Goal: Task Accomplishment & Management: Manage account settings

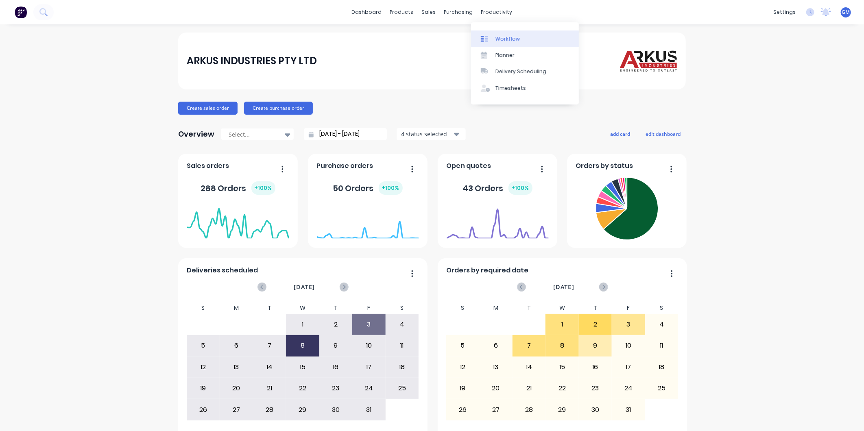
click at [501, 38] on div "Workflow" at bounding box center [508, 38] width 24 height 7
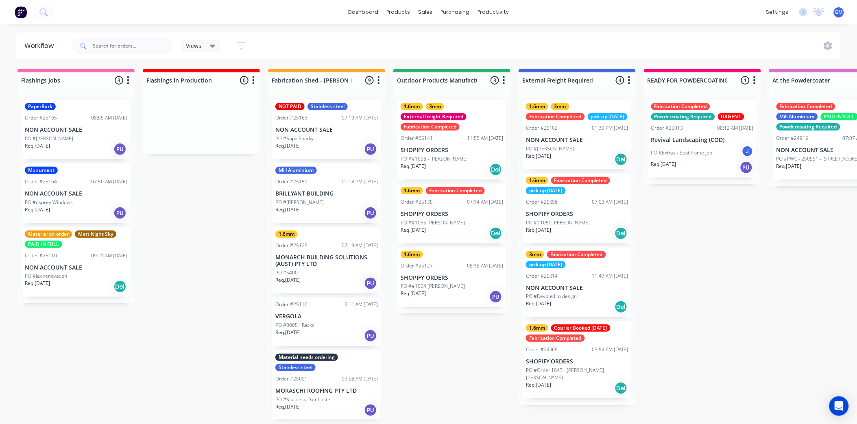
click at [462, 155] on p "PO ##1056 - [PERSON_NAME]" at bounding box center [434, 158] width 67 height 7
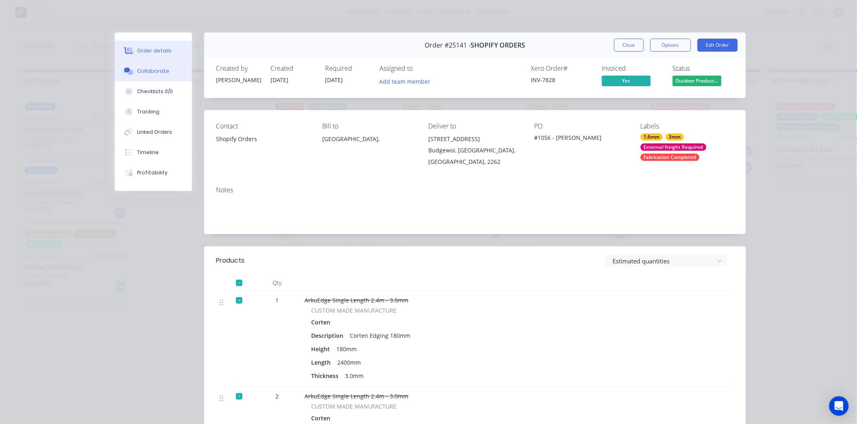
click at [142, 70] on div "Collaborate" at bounding box center [153, 71] width 32 height 7
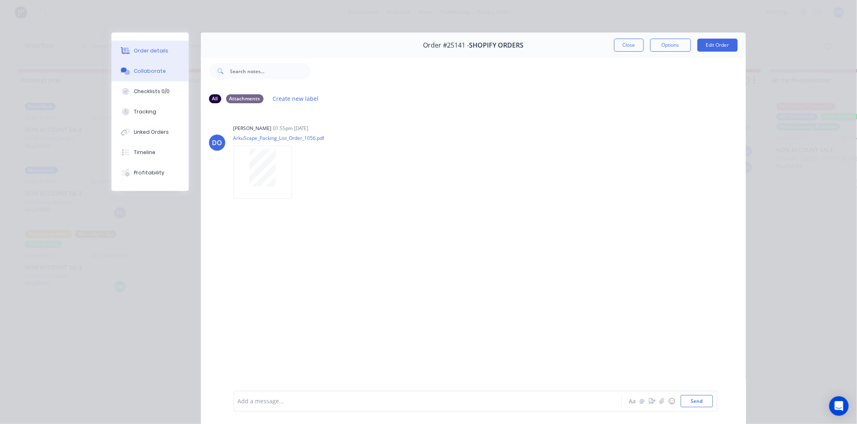
click at [139, 55] on button "Order details" at bounding box center [150, 51] width 77 height 20
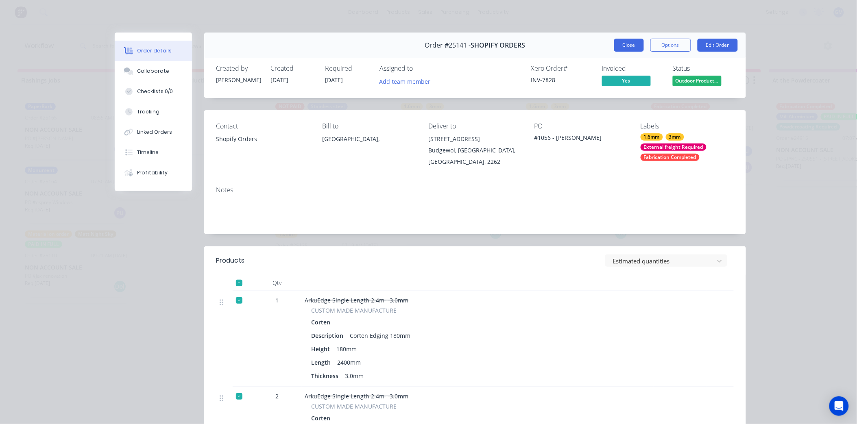
click at [630, 44] on button "Close" at bounding box center [630, 45] width 30 height 13
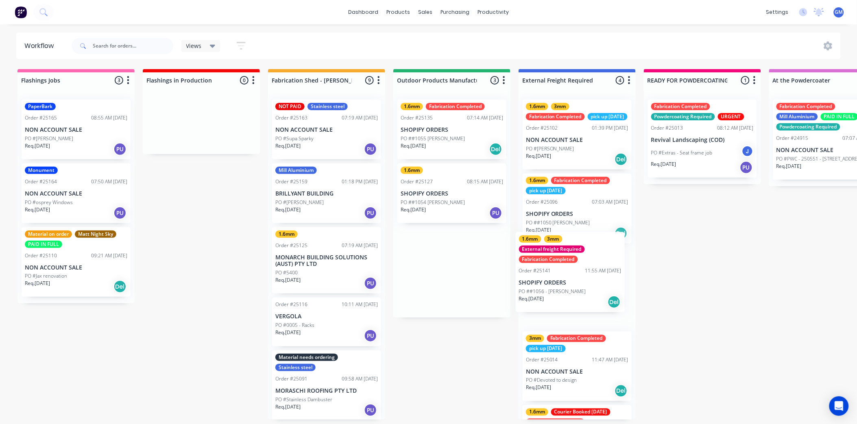
drag, startPoint x: 449, startPoint y: 138, endPoint x: 578, endPoint y: 285, distance: 195.6
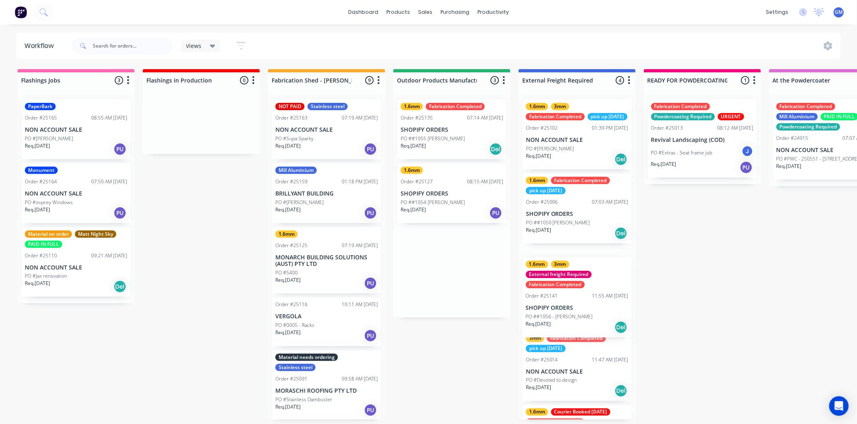
scroll to position [2, 0]
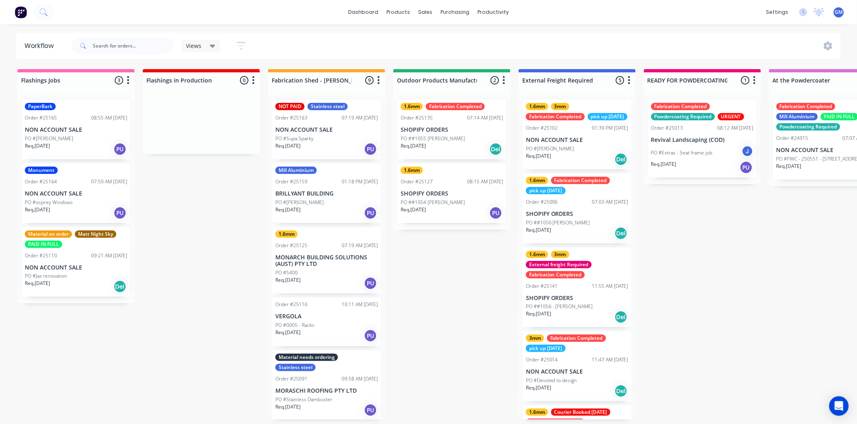
click at [449, 127] on p "SHOPIFY ORDERS" at bounding box center [452, 130] width 103 height 7
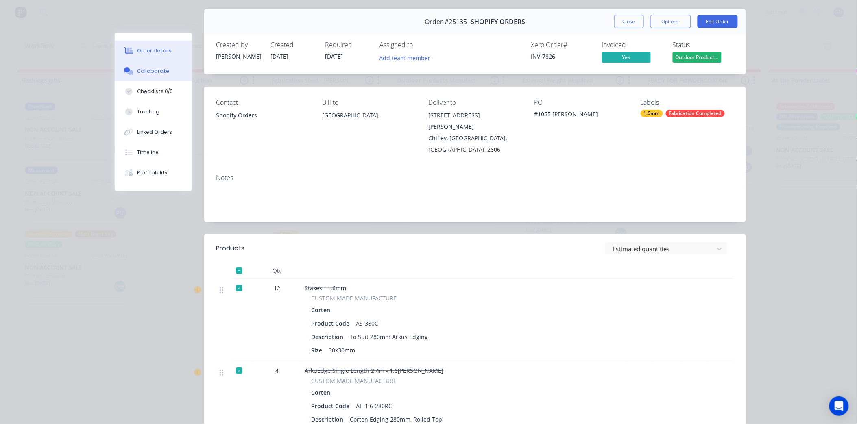
scroll to position [45, 0]
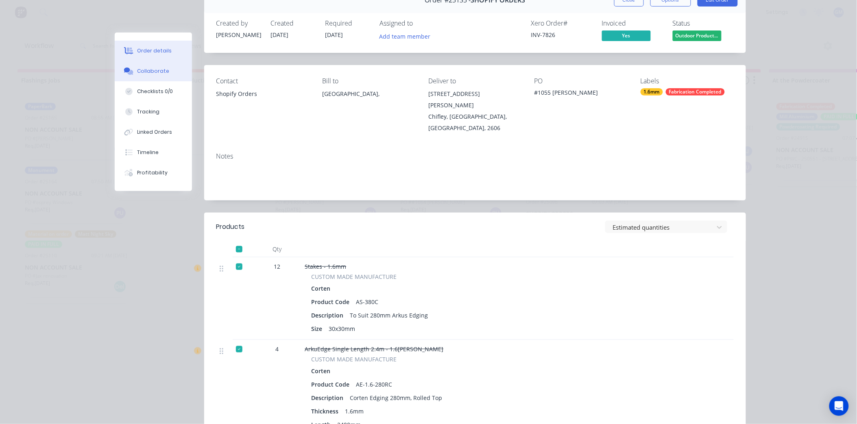
click at [149, 68] on div "Collaborate" at bounding box center [153, 71] width 32 height 7
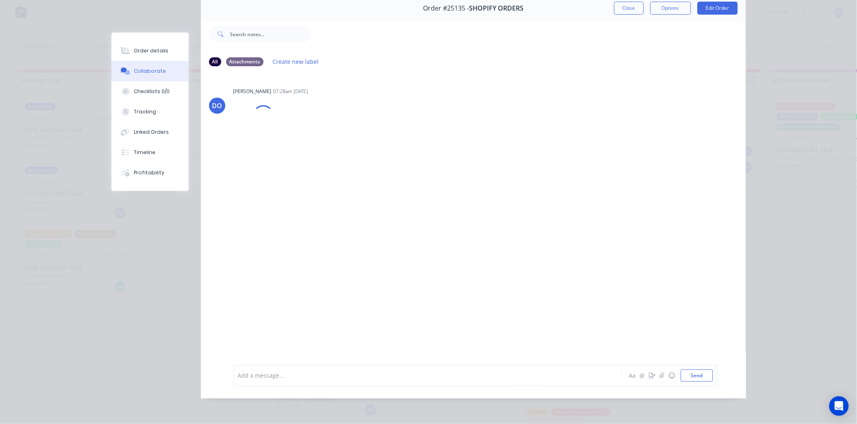
scroll to position [0, 0]
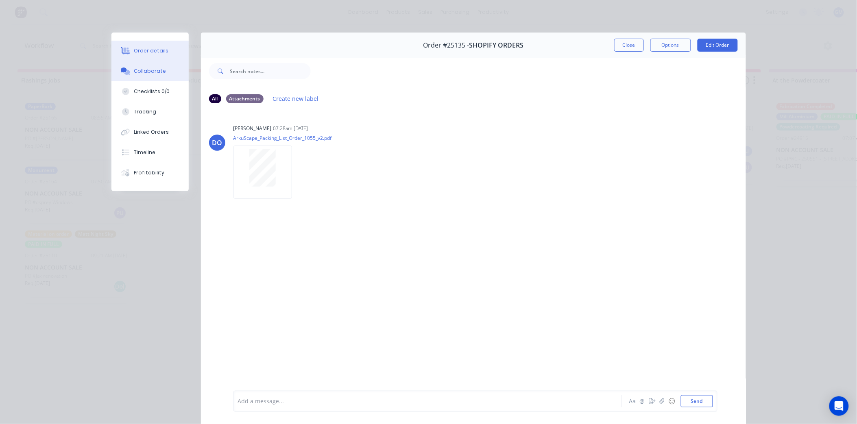
click at [152, 56] on button "Order details" at bounding box center [150, 51] width 77 height 20
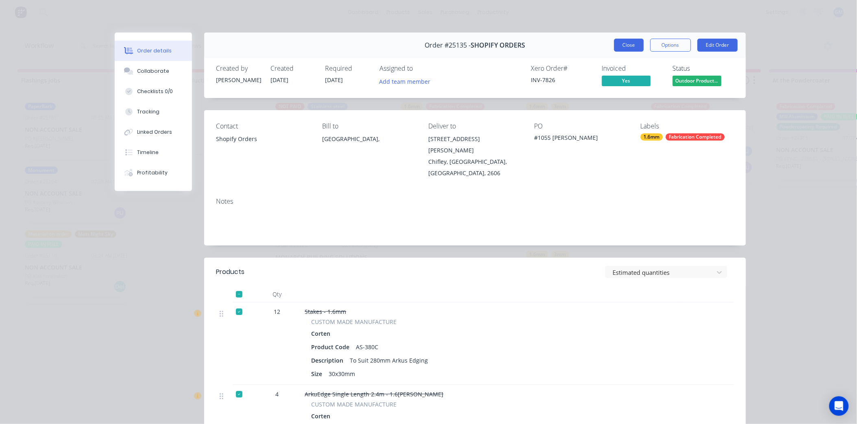
click at [635, 43] on button "Close" at bounding box center [630, 45] width 30 height 13
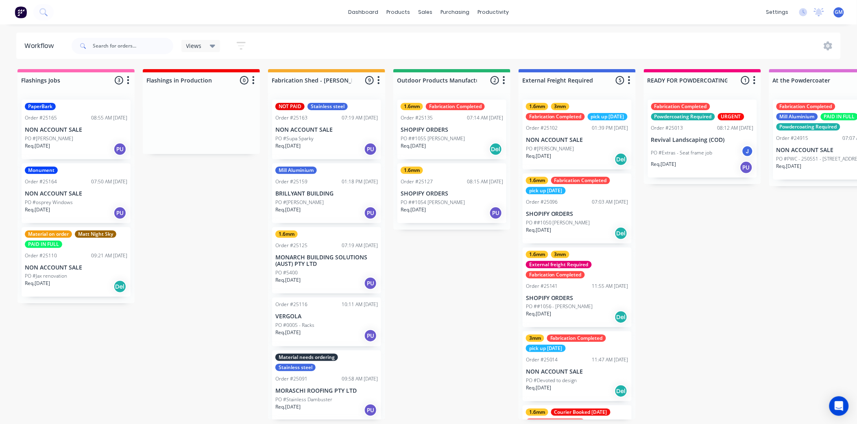
click at [459, 127] on p "SHOPIFY ORDERS" at bounding box center [452, 130] width 103 height 7
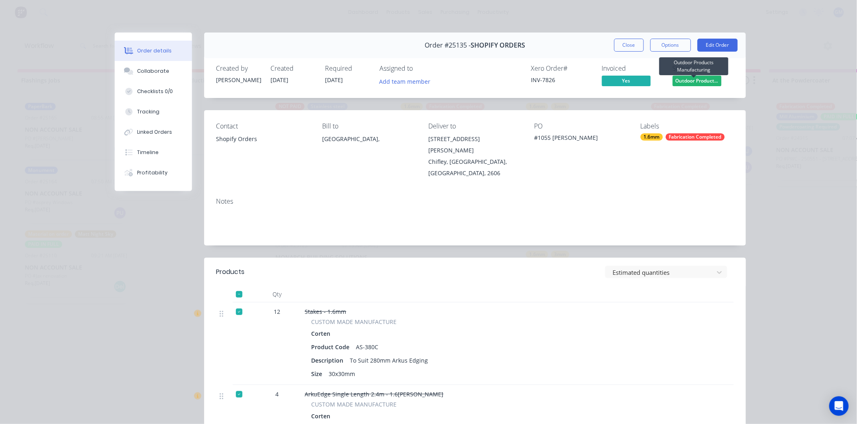
click at [688, 82] on span "Outdoor Product..." at bounding box center [697, 81] width 49 height 10
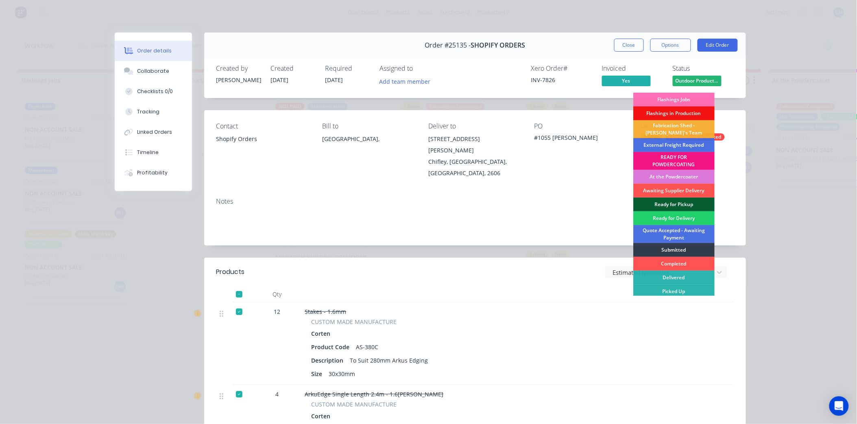
click at [679, 202] on div "Ready for Pickup" at bounding box center [674, 205] width 81 height 14
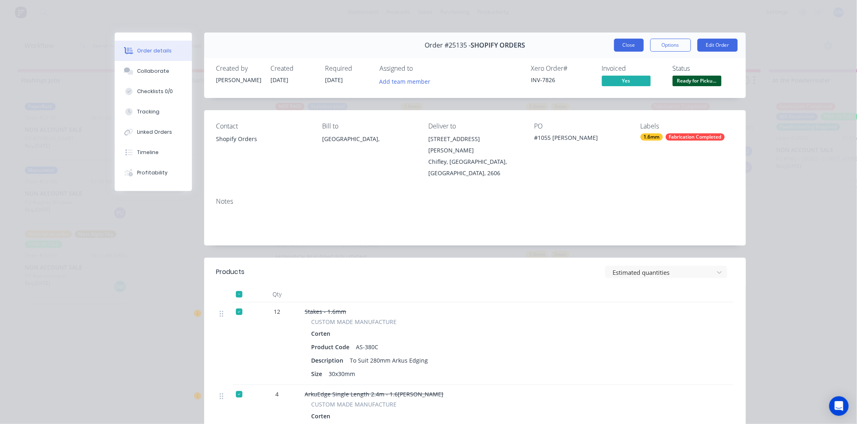
click at [626, 44] on button "Close" at bounding box center [630, 45] width 30 height 13
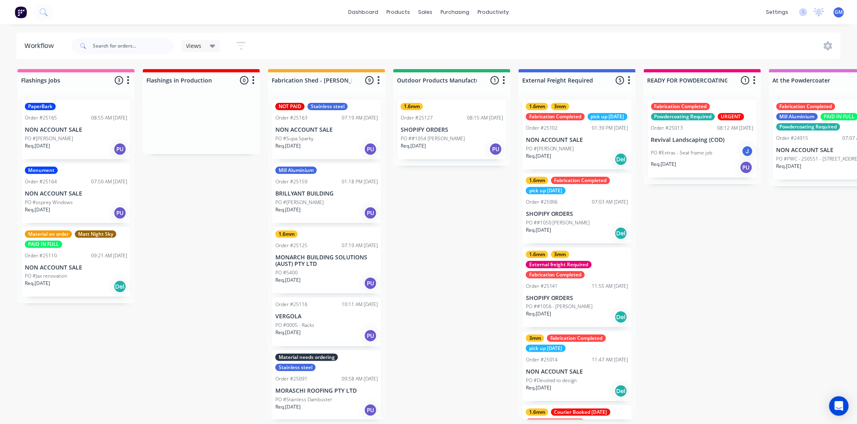
click at [342, 197] on p "BRILLYANT BUILDING" at bounding box center [327, 193] width 103 height 7
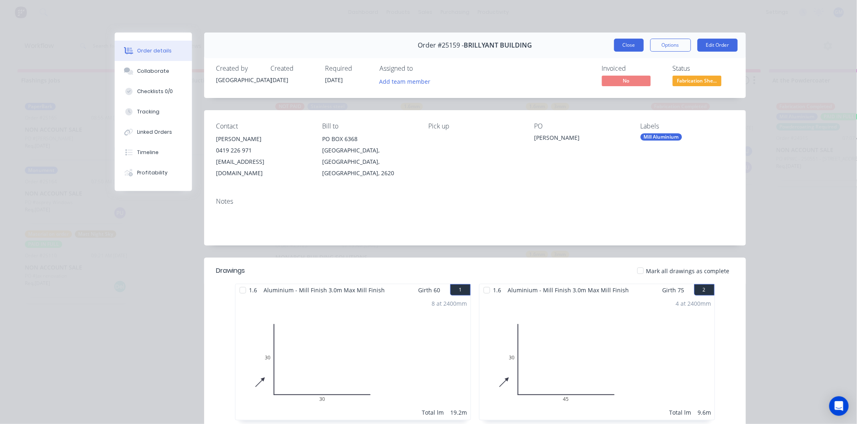
click at [630, 47] on button "Close" at bounding box center [630, 45] width 30 height 13
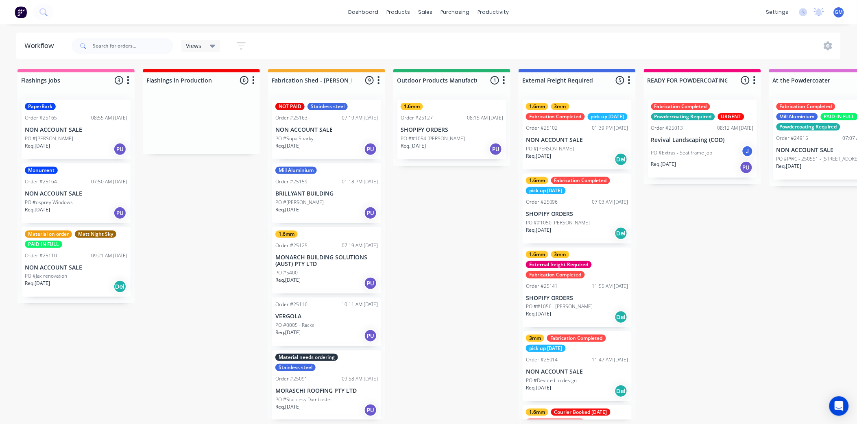
click at [332, 144] on div "Req. 09/10/25 PU" at bounding box center [327, 149] width 103 height 14
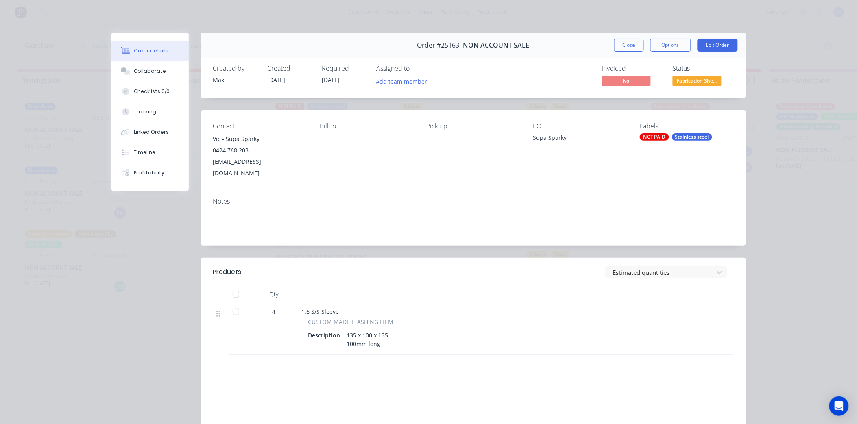
click at [628, 43] on button "Close" at bounding box center [630, 45] width 30 height 13
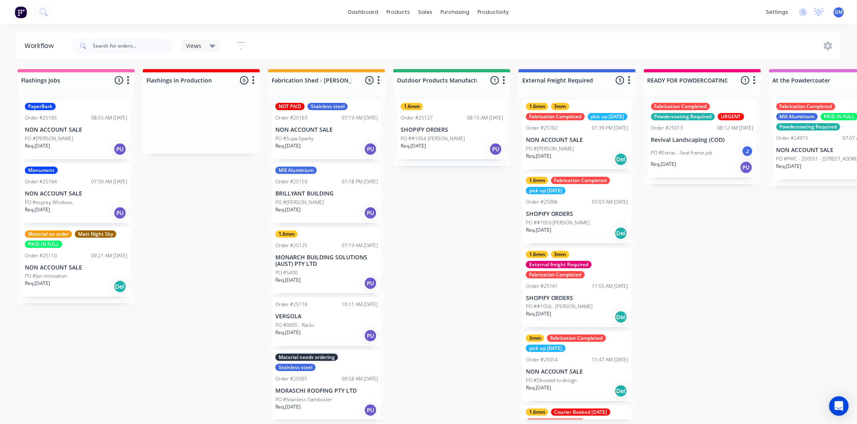
click at [328, 195] on p "BRILLYANT BUILDING" at bounding box center [327, 193] width 103 height 7
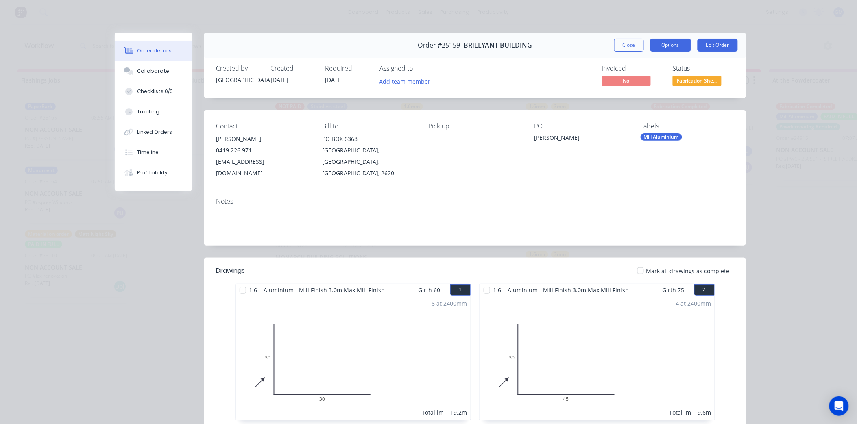
click at [663, 47] on button "Options" at bounding box center [671, 45] width 41 height 13
click at [648, 83] on div "Work Order" at bounding box center [648, 83] width 71 height 12
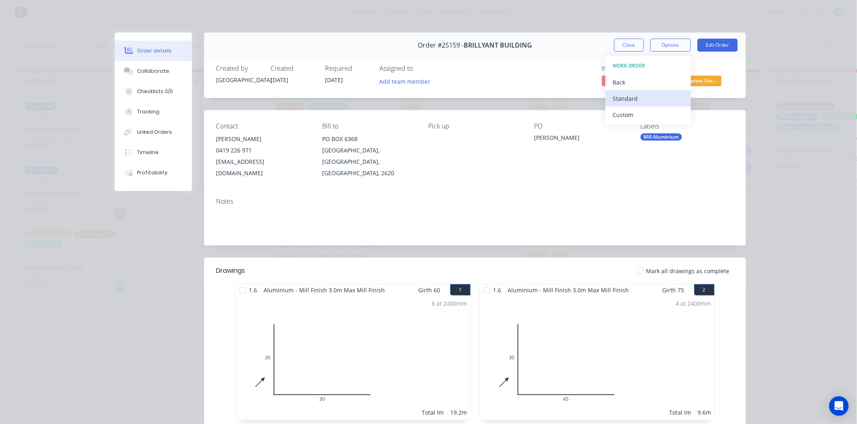
click at [625, 94] on div "Standard" at bounding box center [648, 99] width 71 height 12
click at [623, 44] on button "Close" at bounding box center [630, 45] width 30 height 13
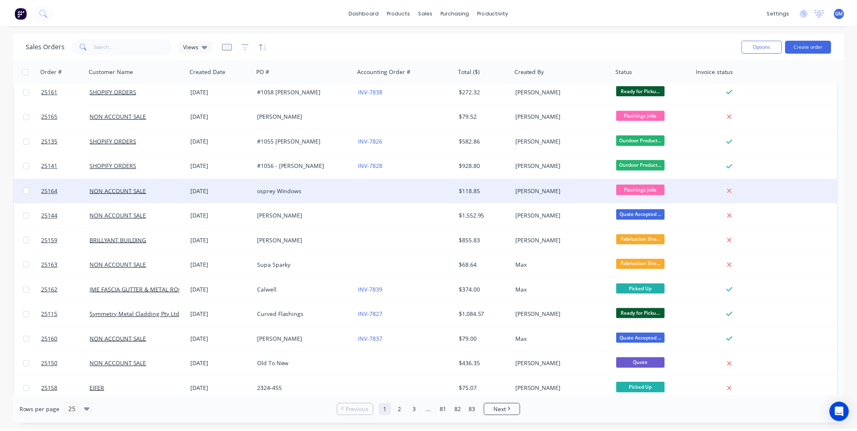
scroll to position [45, 0]
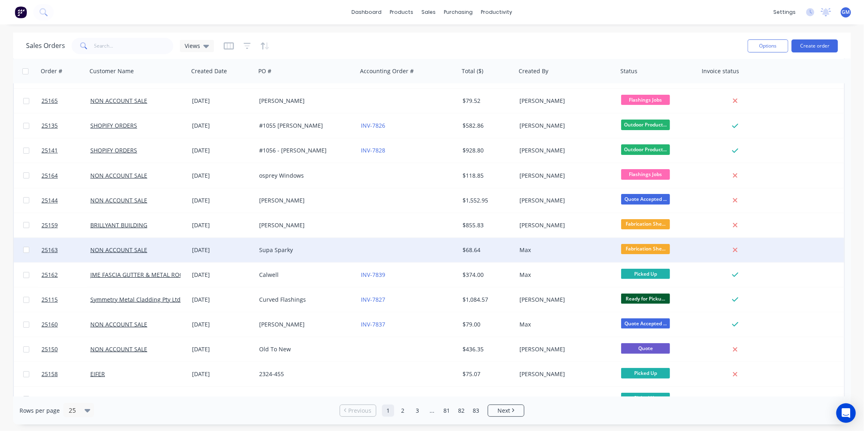
click at [362, 251] on div at bounding box center [409, 250] width 102 height 24
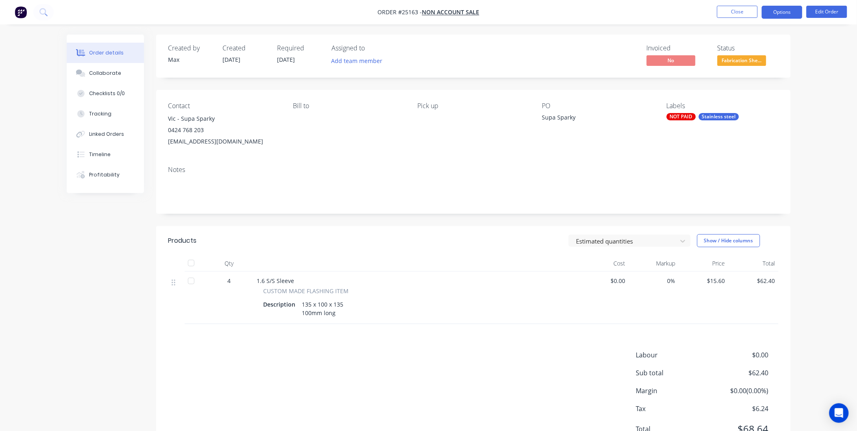
click at [772, 8] on button "Options" at bounding box center [782, 12] width 41 height 13
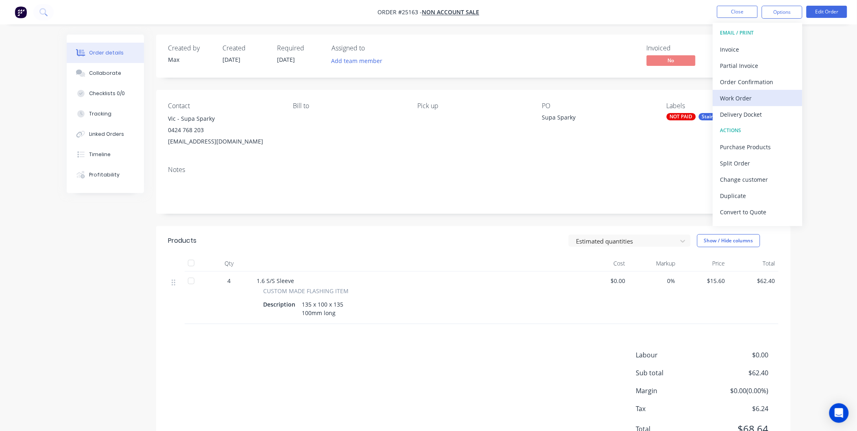
click at [744, 98] on div "Work Order" at bounding box center [758, 98] width 75 height 12
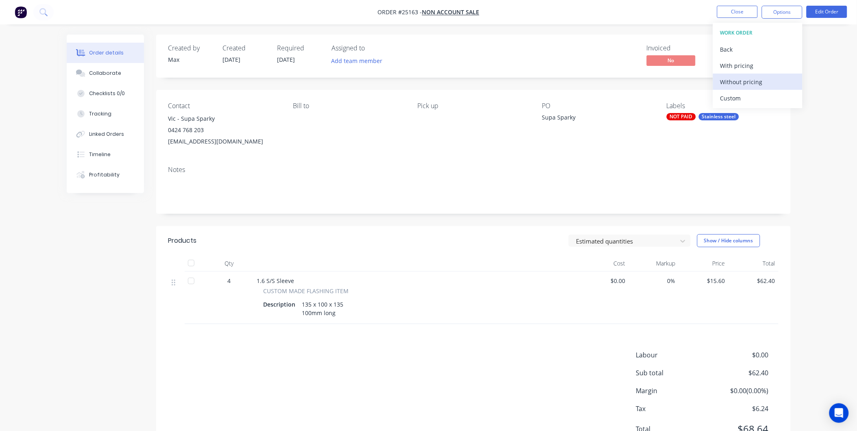
click at [752, 83] on div "Without pricing" at bounding box center [758, 82] width 75 height 12
drag, startPoint x: 752, startPoint y: 83, endPoint x: 623, endPoint y: 64, distance: 130.0
click at [623, 64] on div "Invoiced No Status Fabrication She..." at bounding box center [595, 56] width 365 height 24
click at [805, 82] on div "Order details Collaborate Checklists 0/0 Tracking Linked Orders Timeline Profit…" at bounding box center [428, 234] width 857 height 469
click at [744, 15] on button "Close" at bounding box center [737, 12] width 41 height 12
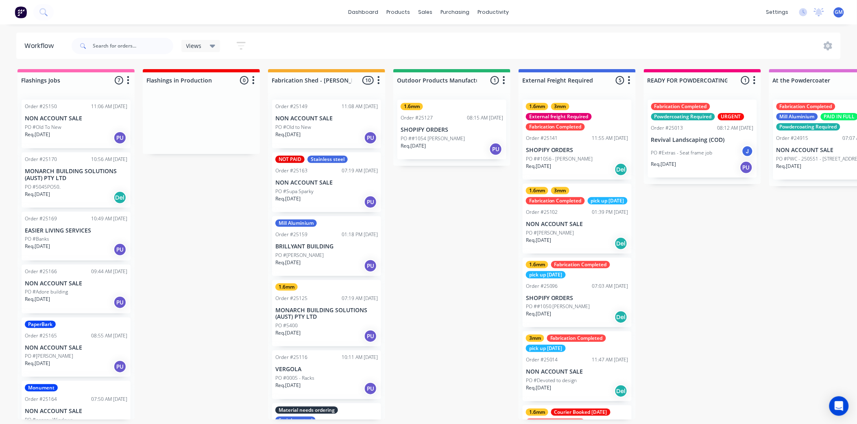
click at [322, 117] on p "NON ACCOUNT SALE" at bounding box center [327, 118] width 103 height 7
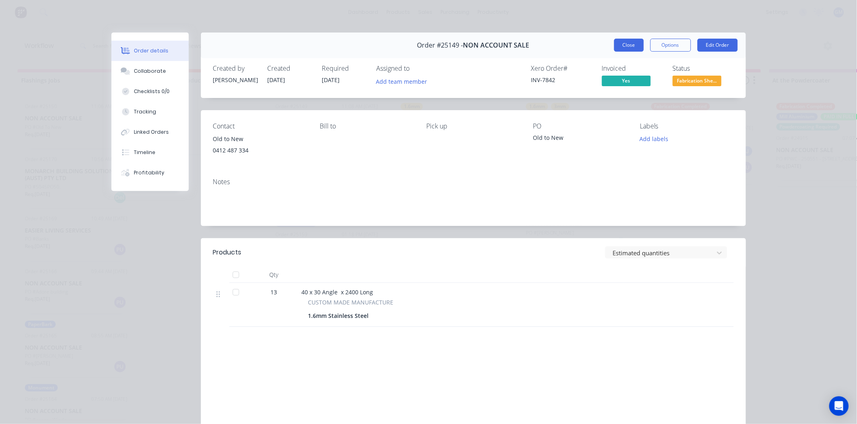
click at [636, 41] on button "Close" at bounding box center [630, 45] width 30 height 13
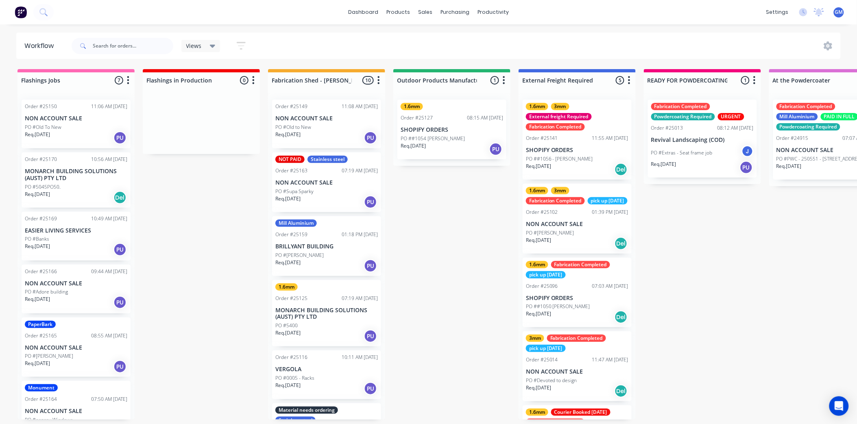
click at [332, 182] on p "NON ACCOUNT SALE" at bounding box center [327, 182] width 103 height 7
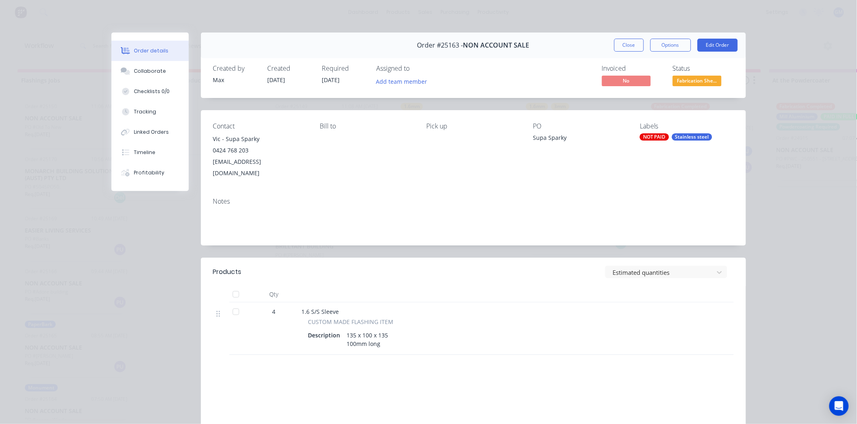
click at [675, 139] on div "Stainless steel" at bounding box center [692, 136] width 40 height 7
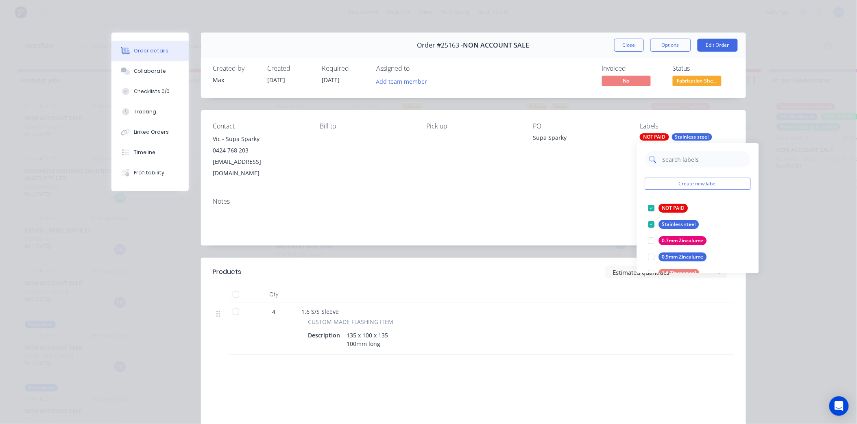
click at [689, 160] on input "text" at bounding box center [704, 159] width 85 height 16
type input "fab"
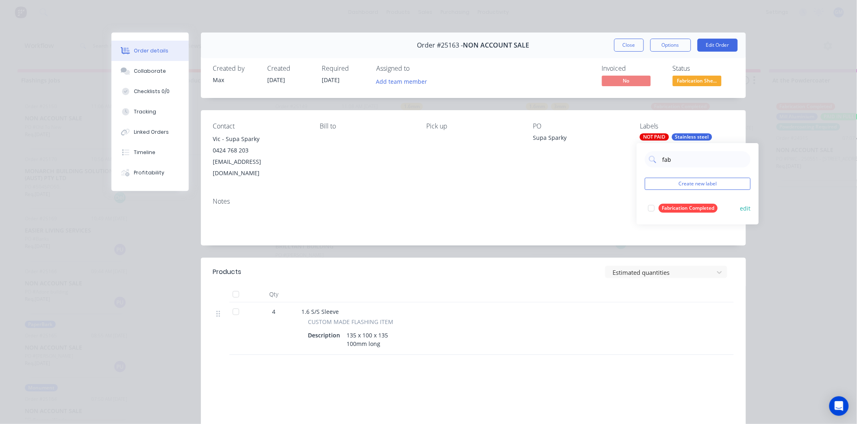
click at [654, 207] on div at bounding box center [652, 208] width 16 height 16
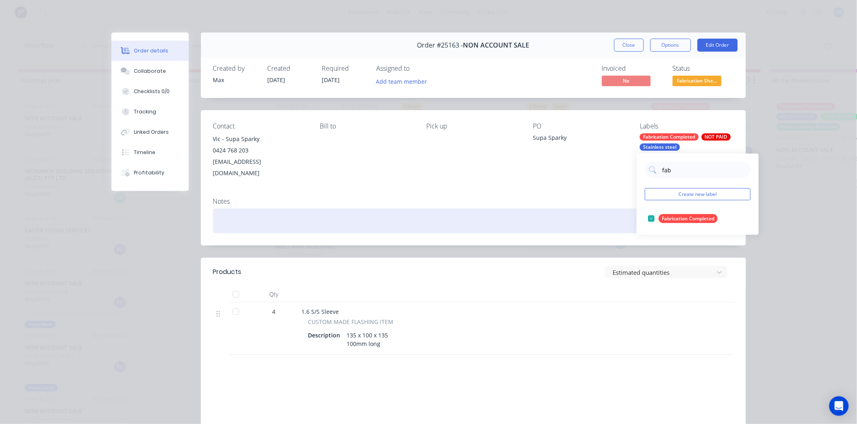
click at [547, 209] on div at bounding box center [473, 221] width 521 height 25
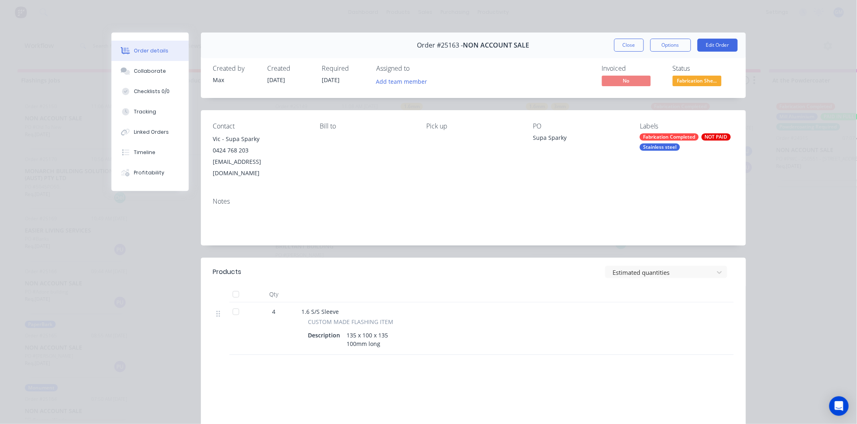
click at [624, 49] on button "Close" at bounding box center [630, 45] width 30 height 13
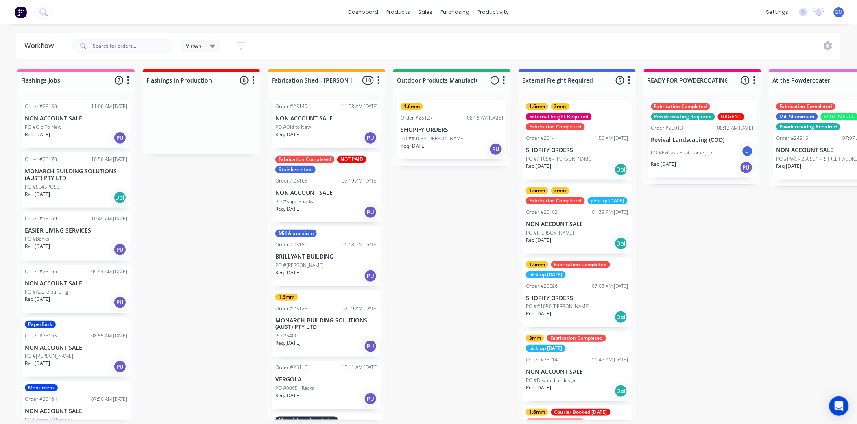
click at [328, 200] on div "PO #Supa Sparky" at bounding box center [327, 201] width 103 height 7
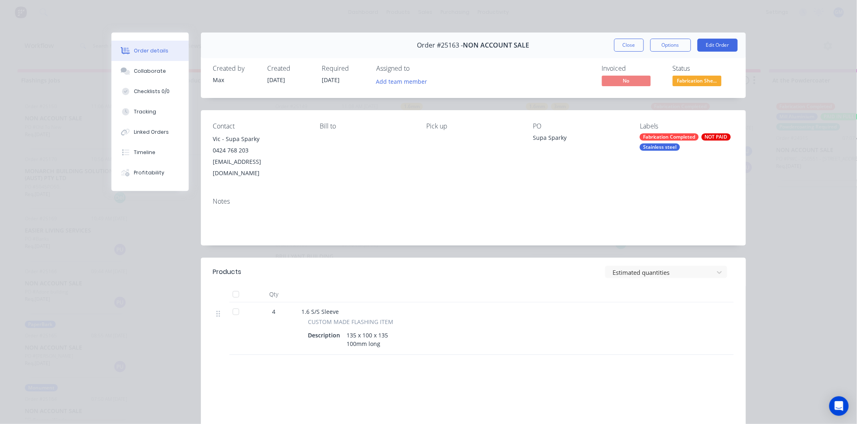
click at [234, 287] on div at bounding box center [236, 295] width 16 height 16
click at [699, 83] on span "Fabrication She..." at bounding box center [697, 81] width 49 height 10
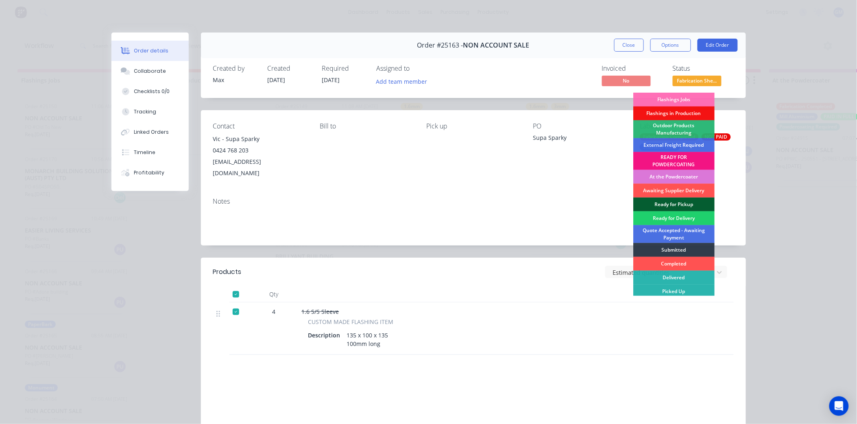
click at [672, 203] on div "Ready for Pickup" at bounding box center [674, 205] width 81 height 14
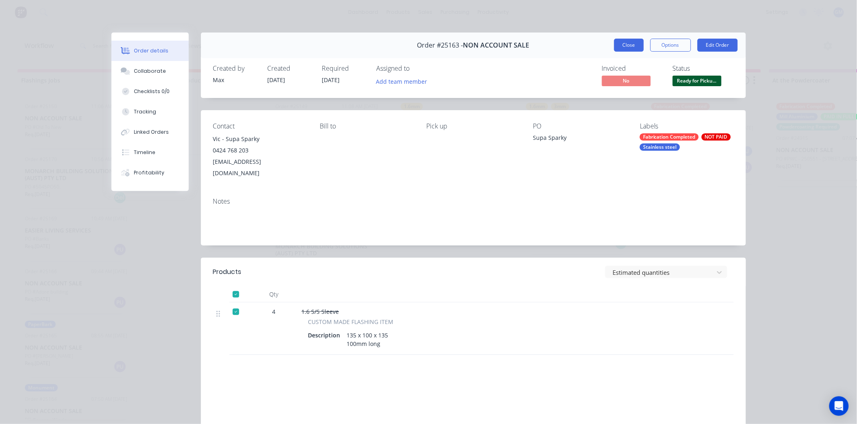
click at [623, 43] on button "Close" at bounding box center [630, 45] width 30 height 13
